Goal: Information Seeking & Learning: Learn about a topic

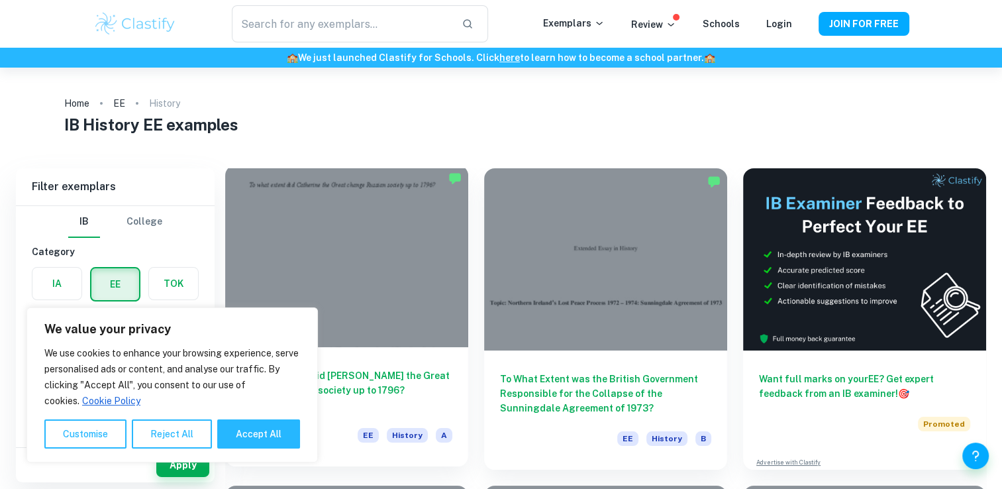
click at [399, 369] on h6 "To what extent did [PERSON_NAME] the Great change Russian society up to 1796?" at bounding box center [346, 390] width 211 height 44
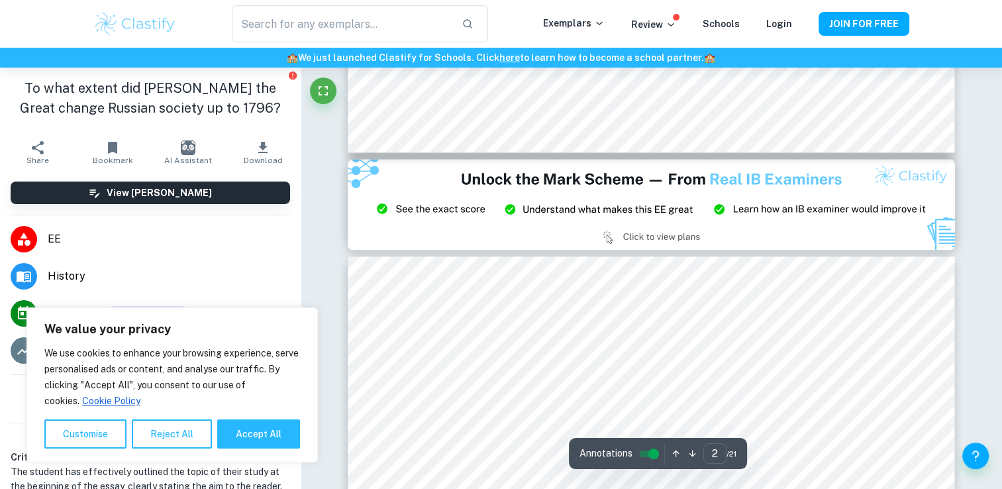
type input "3"
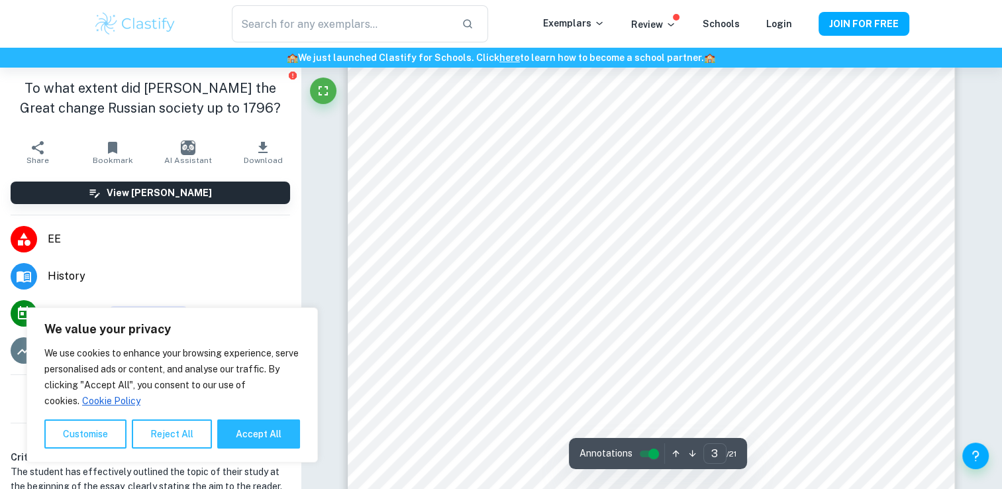
scroll to position [2001, 0]
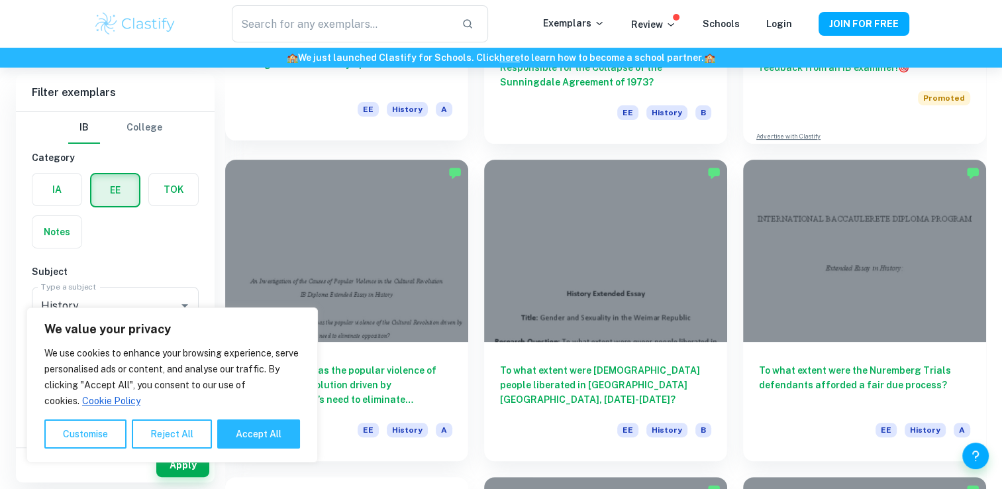
scroll to position [1404, 0]
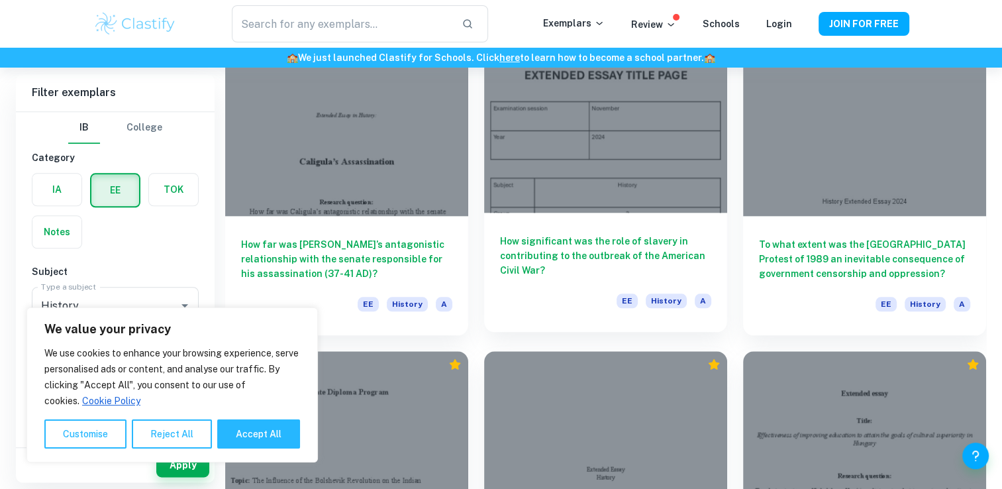
click at [550, 254] on h6 "How significant was the role of slavery in contributing to the outbreak of the …" at bounding box center [605, 256] width 211 height 44
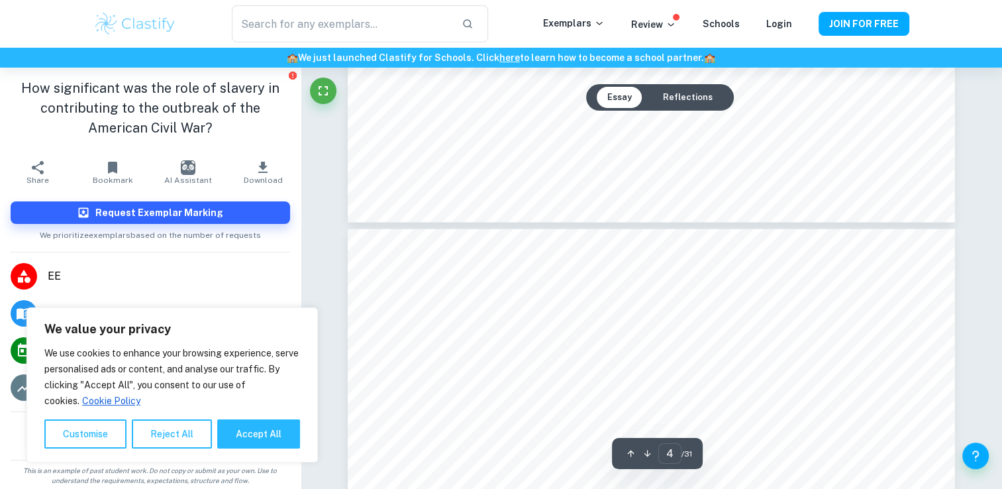
scroll to position [2641, 0]
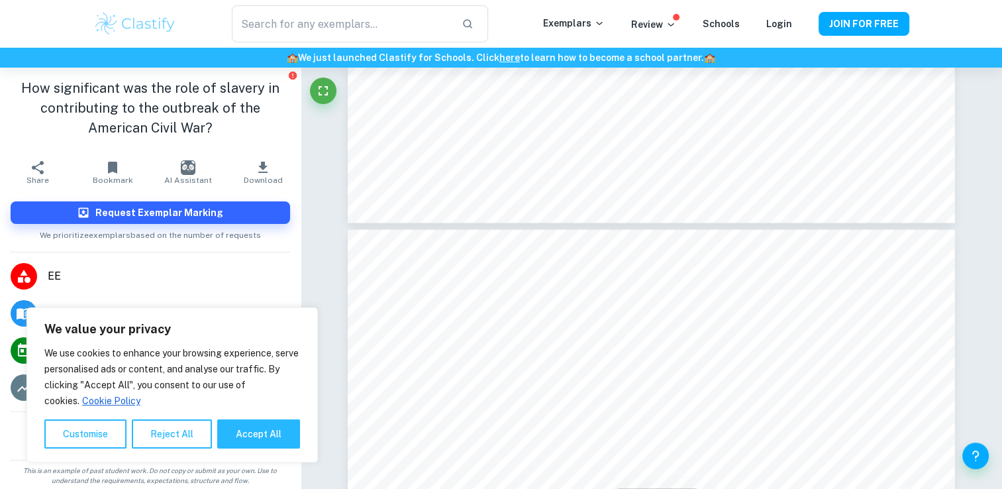
type input "3"
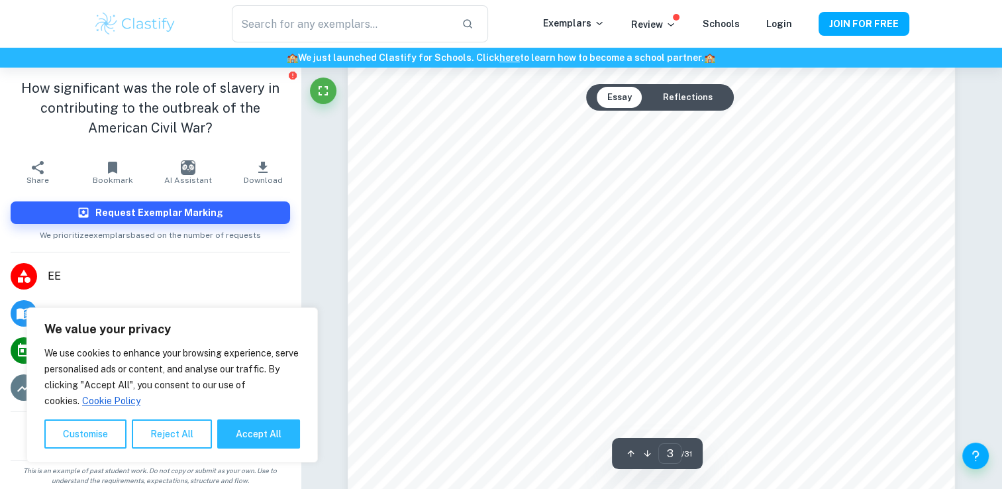
scroll to position [2026, 0]
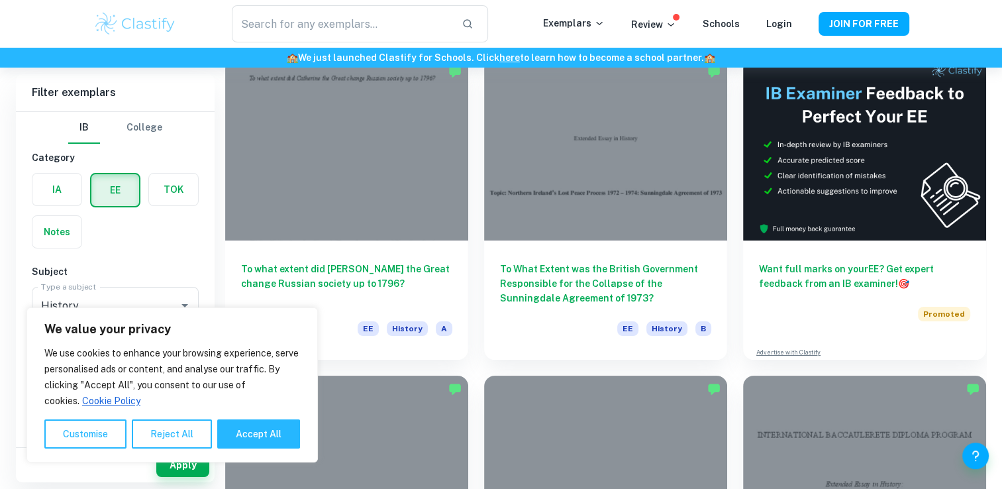
scroll to position [109, 0]
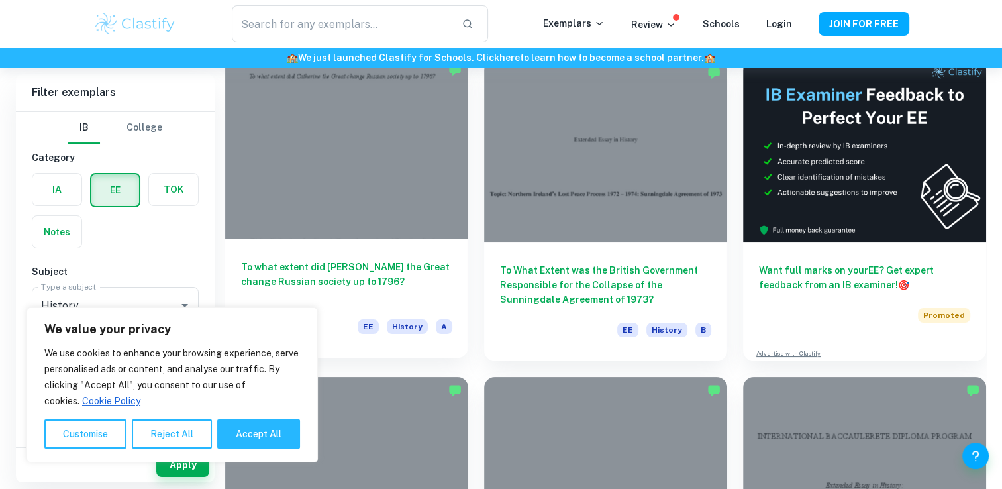
click at [387, 260] on h6 "To what extent did [PERSON_NAME] the Great change Russian society up to 1796?" at bounding box center [346, 282] width 211 height 44
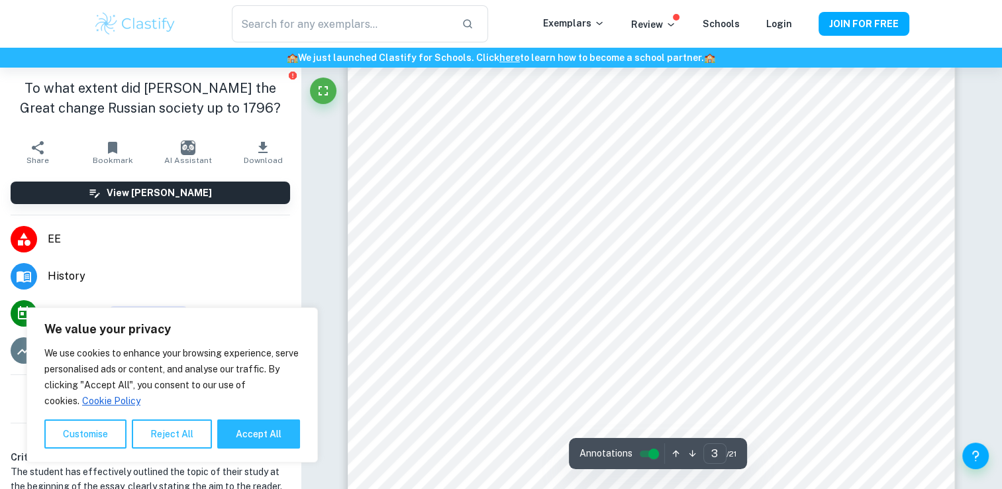
scroll to position [2204, 0]
type input "4"
